Goal: Task Accomplishment & Management: Manage account settings

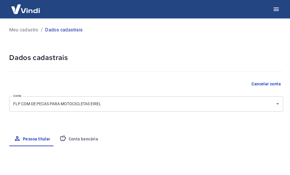
select select "PR"
select select "business"
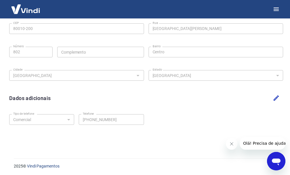
scroll to position [202, 0]
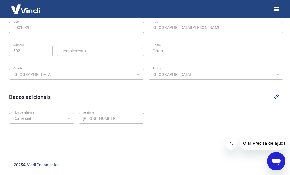
drag, startPoint x: 289, startPoint y: 128, endPoint x: 291, endPoint y: 87, distance: 41.2
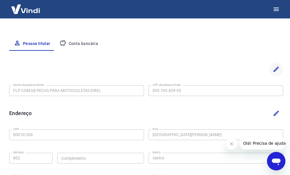
scroll to position [94, 0]
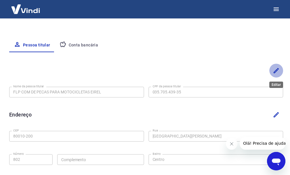
click at [276, 73] on icon "Editar" at bounding box center [276, 70] width 7 height 7
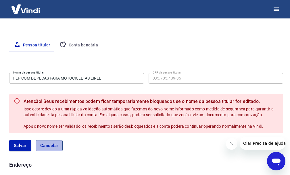
click at [52, 144] on button "Cancelar" at bounding box center [49, 145] width 27 height 11
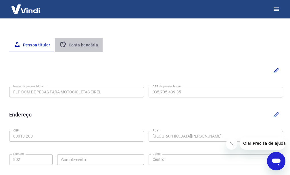
click at [89, 45] on button "Conta bancária" at bounding box center [79, 45] width 48 height 14
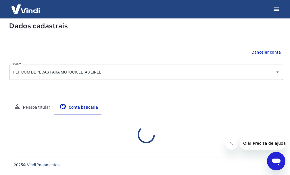
scroll to position [90, 0]
select select "1"
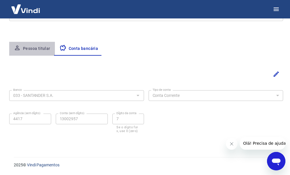
click at [34, 50] on button "Pessoa titular" at bounding box center [32, 49] width 46 height 14
select select "PR"
select select "business"
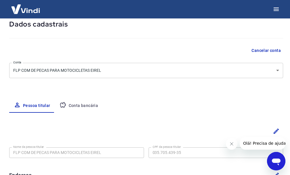
scroll to position [0, 0]
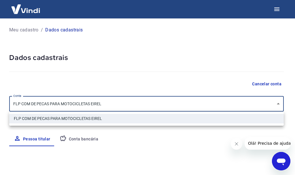
click at [204, 110] on body "Meu cadastro / Dados cadastrais Dados cadastrais Cancelar conta Conta FLP COM D…" at bounding box center [147, 87] width 295 height 175
click at [204, 110] on div at bounding box center [147, 87] width 295 height 175
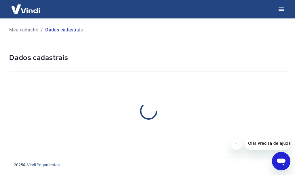
select select "PR"
select select "business"
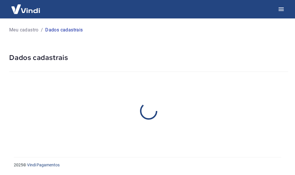
select select "PR"
select select "business"
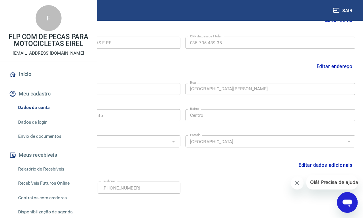
scroll to position [145, 0]
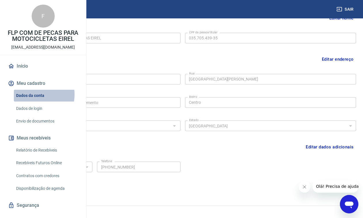
drag, startPoint x: 283, startPoint y: 0, endPoint x: 26, endPoint y: 113, distance: 281.0
click at [26, 102] on link "Dados da conta" at bounding box center [46, 96] width 65 height 12
click at [35, 102] on link "Dados da conta" at bounding box center [46, 96] width 65 height 12
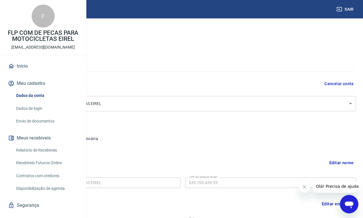
scroll to position [36, 0]
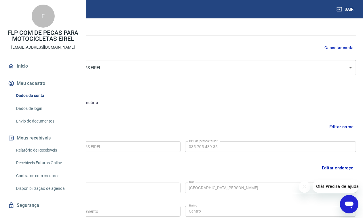
click at [41, 90] on button "Meu cadastro" at bounding box center [43, 83] width 72 height 13
click at [39, 102] on link "Dados da conta" at bounding box center [46, 96] width 65 height 12
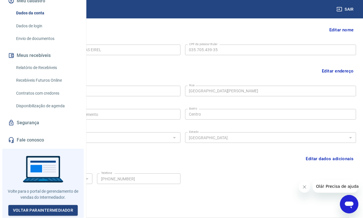
scroll to position [150, 0]
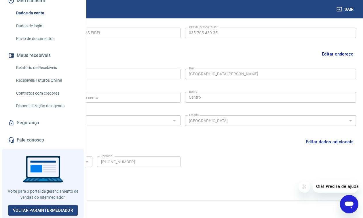
click at [20, 124] on link "Segurança" at bounding box center [43, 123] width 72 height 13
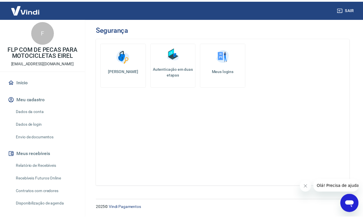
scroll to position [36, 0]
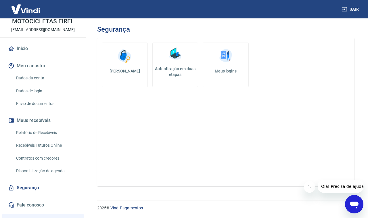
click at [45, 90] on link "Dados de login" at bounding box center [46, 91] width 65 height 12
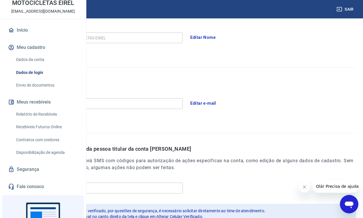
scroll to position [108, 0]
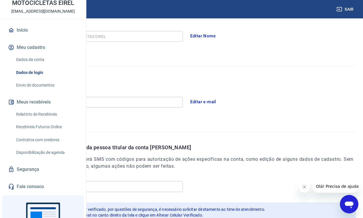
click at [220, 100] on button "Editar e-mail" at bounding box center [203, 102] width 32 height 12
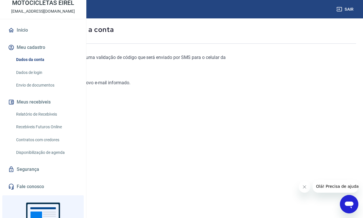
scroll to position [52, 0]
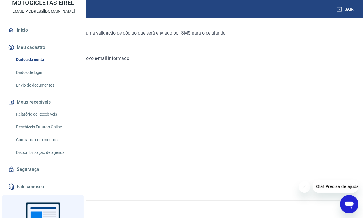
click at [39, 174] on div "Continuar" at bounding box center [23, 180] width 32 height 12
click at [39, 174] on link "Continuar" at bounding box center [23, 180] width 32 height 12
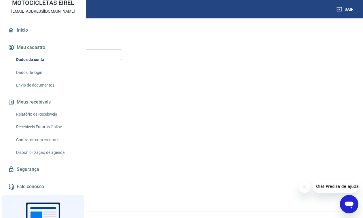
scroll to position [64, 0]
click at [122, 44] on input "E-mail" at bounding box center [64, 43] width 115 height 11
type input "ze@simiteriomotos.com.br"
drag, startPoint x: 97, startPoint y: 187, endPoint x: 98, endPoint y: 182, distance: 4.8
click at [98, 174] on div "Meu cadastro / Dados de login / Editar e-mail Editar e-mail de acesso a conta I…" at bounding box center [181, 74] width 363 height 239
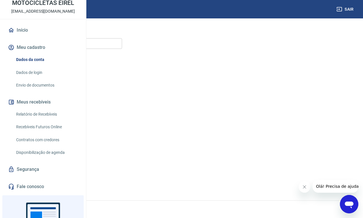
click at [39, 174] on button "Continuar" at bounding box center [23, 180] width 32 height 12
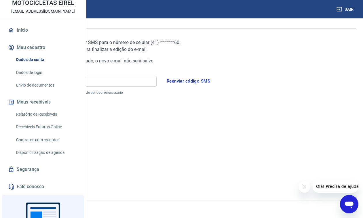
scroll to position [47, 0]
click at [157, 74] on div "Código Código O código recebido é válido por 1 minuto. Após este período, é nec…" at bounding box center [82, 87] width 150 height 27
click at [157, 78] on input "Código" at bounding box center [82, 81] width 150 height 11
type input "485378"
click at [39, 174] on button "Continuar" at bounding box center [23, 180] width 32 height 12
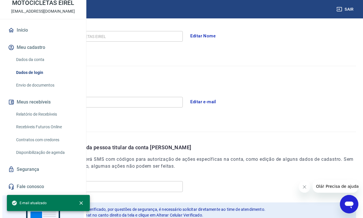
scroll to position [114, 0]
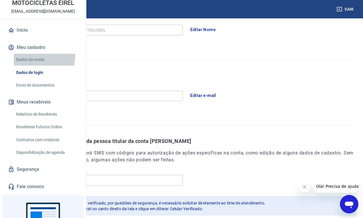
click at [30, 66] on link "Dados da conta" at bounding box center [46, 60] width 65 height 12
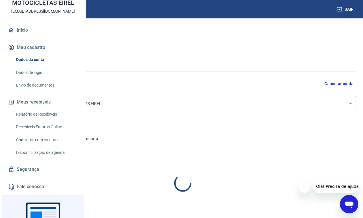
select select "PR"
select select "business"
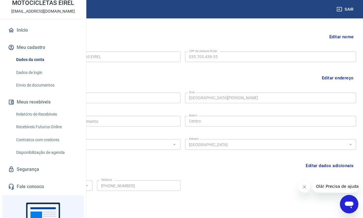
scroll to position [116, 0]
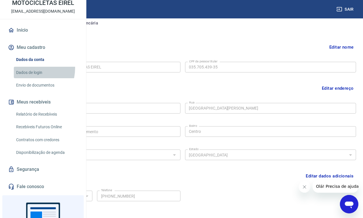
click at [28, 79] on link "Dados de login" at bounding box center [46, 73] width 65 height 12
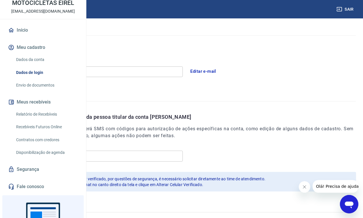
scroll to position [150, 0]
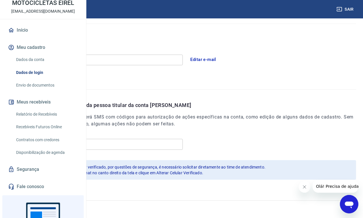
click at [43, 91] on link "Envio de documentos" at bounding box center [46, 85] width 65 height 12
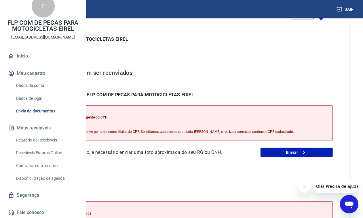
scroll to position [72, 0]
